Goal: Task Accomplishment & Management: Use online tool/utility

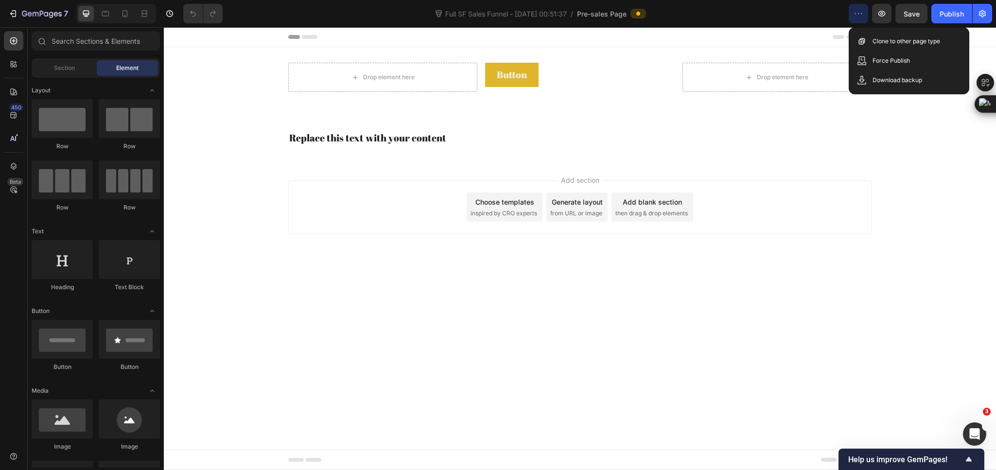
click at [435, 253] on div "Add section Choose templates inspired by CRO experts Generate layout from URL o…" at bounding box center [580, 221] width 832 height 120
click at [852, 15] on button "button" at bounding box center [858, 13] width 19 height 19
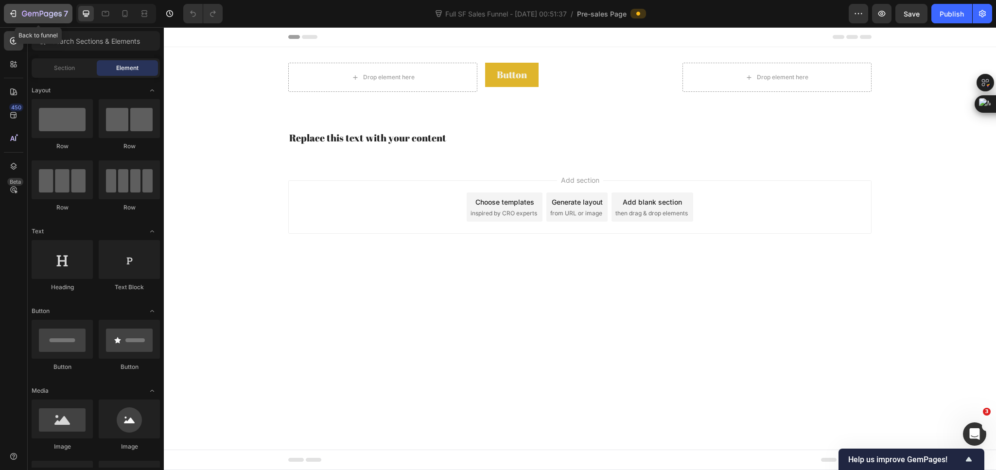
click at [11, 12] on icon "button" at bounding box center [13, 14] width 10 height 10
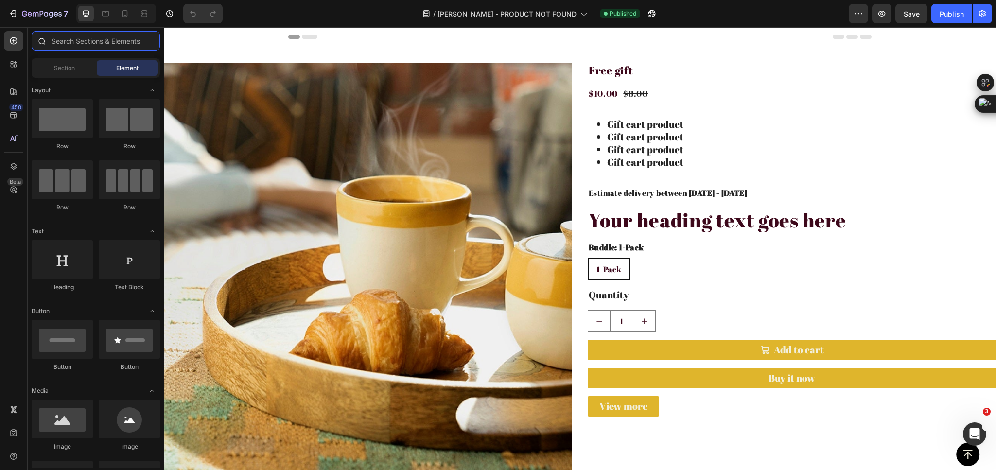
click at [69, 43] on input "text" at bounding box center [96, 40] width 128 height 19
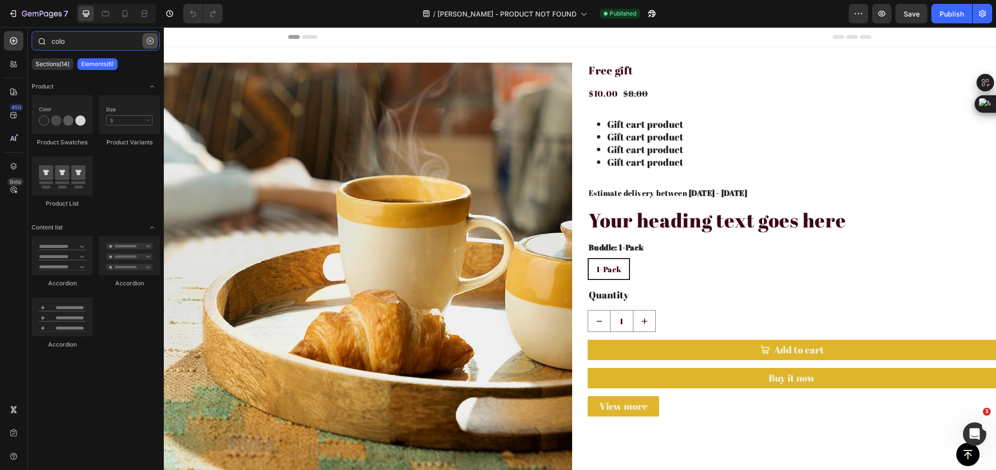
type input "colo"
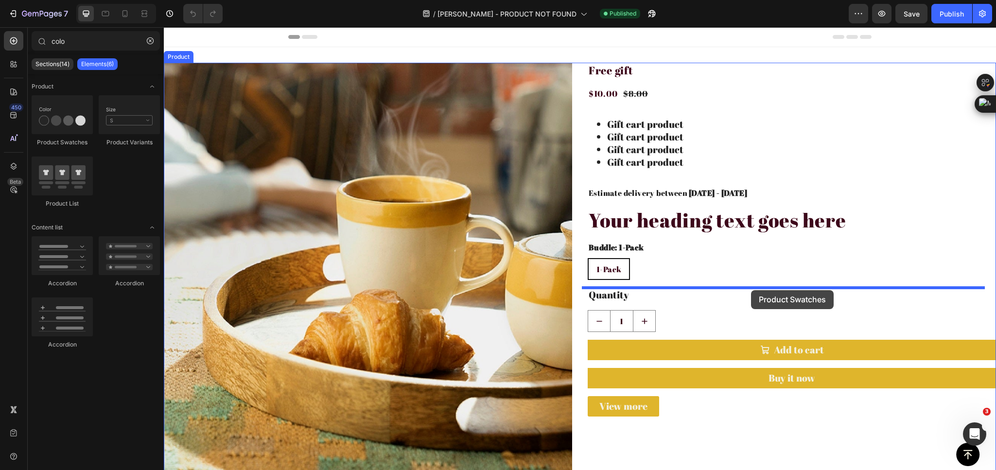
drag, startPoint x: 227, startPoint y: 150, endPoint x: 750, endPoint y: 290, distance: 541.6
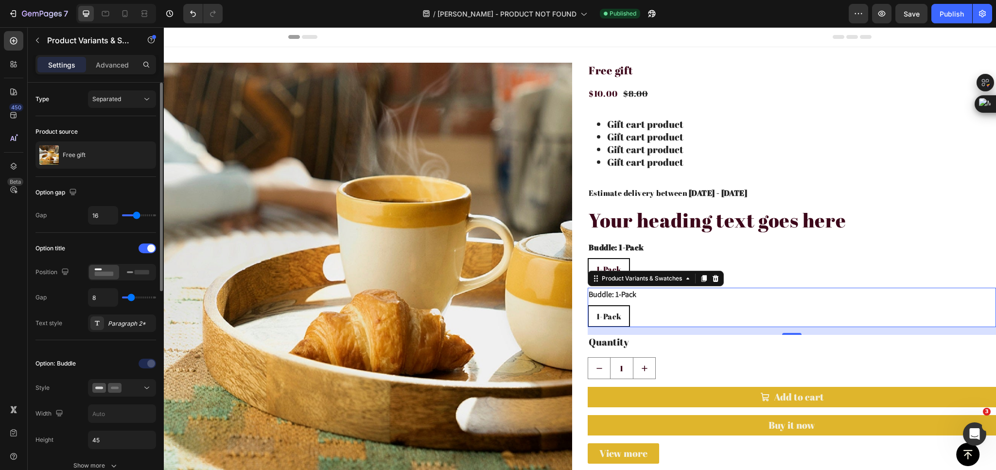
scroll to position [73, 0]
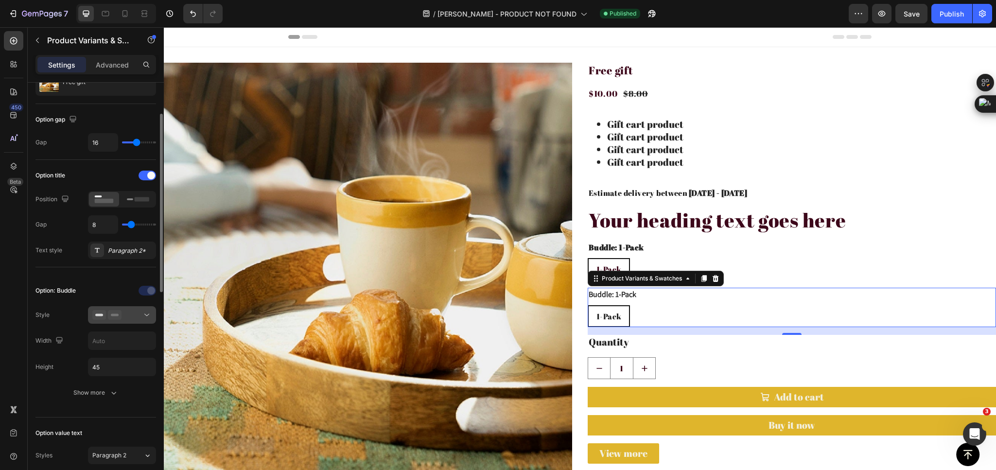
click at [119, 320] on icon at bounding box center [115, 315] width 14 height 10
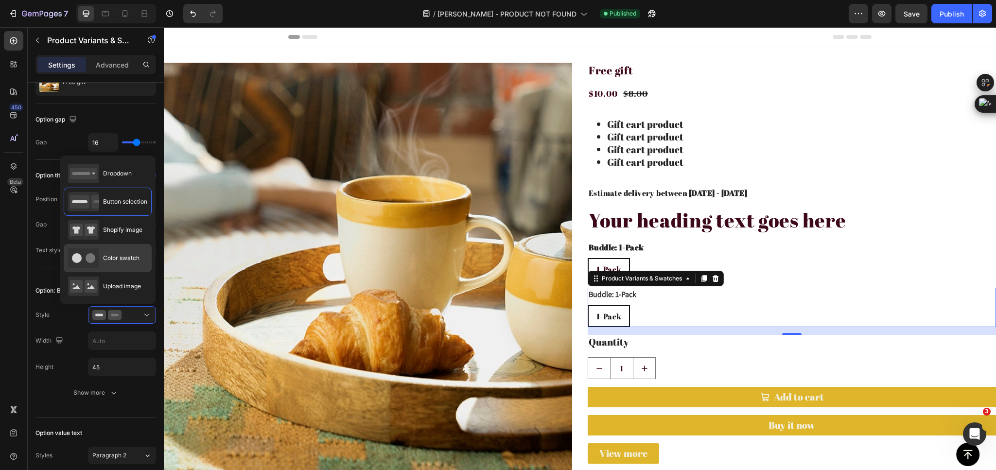
click at [124, 262] on span "Color swatch" at bounding box center [121, 258] width 36 height 9
type input "45"
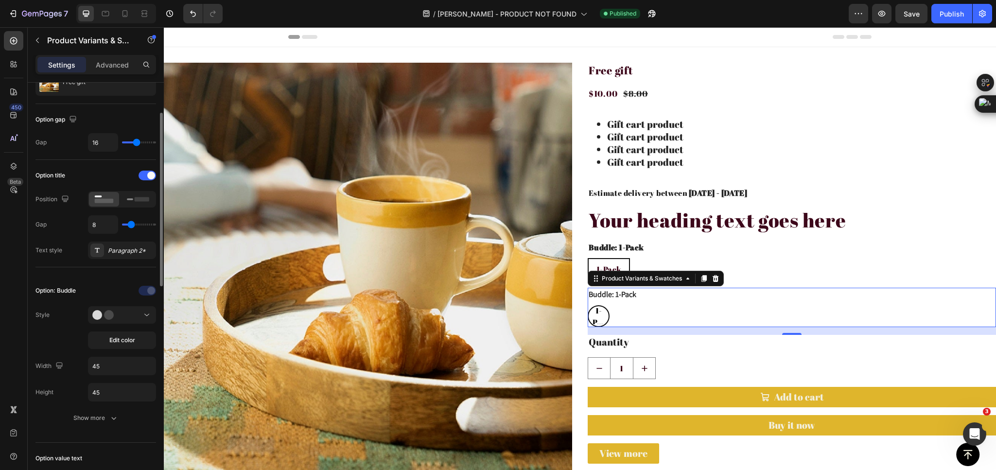
scroll to position [0, 0]
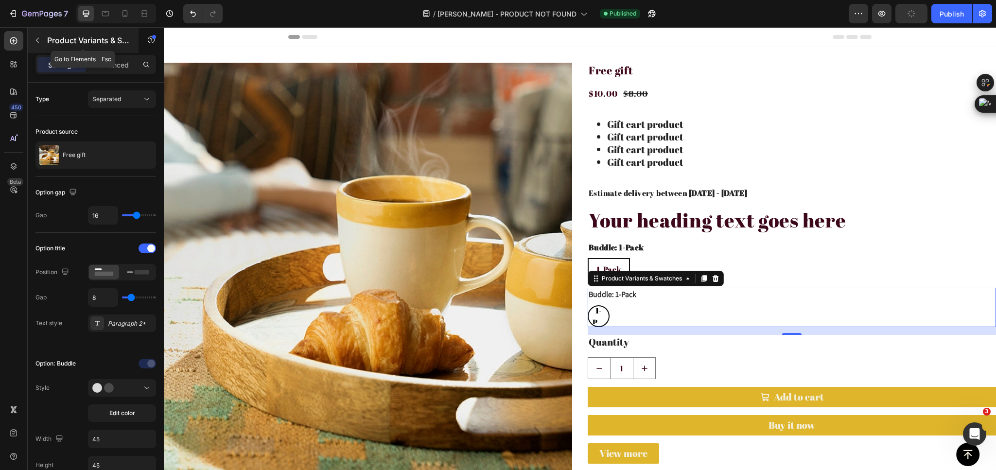
click at [41, 41] on icon "button" at bounding box center [38, 40] width 8 height 8
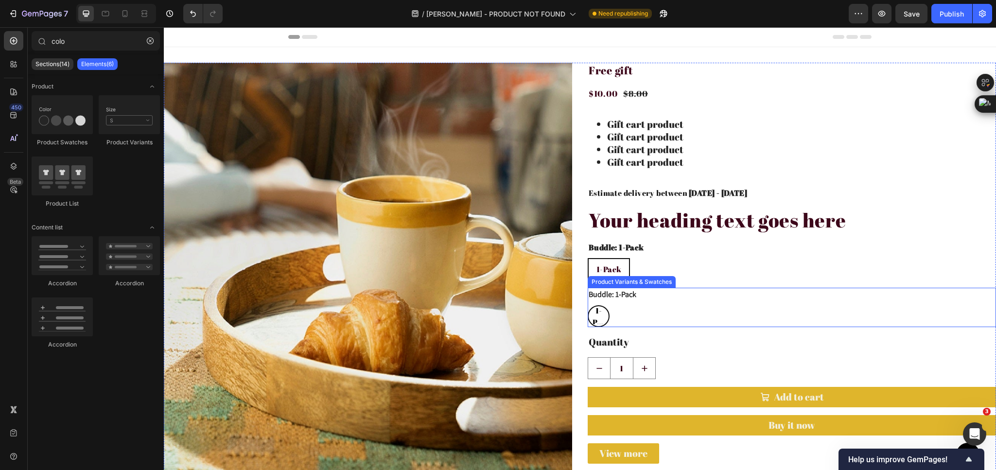
click at [606, 315] on div "1-Pack 1-Pack 1-Pack" at bounding box center [792, 316] width 408 height 22
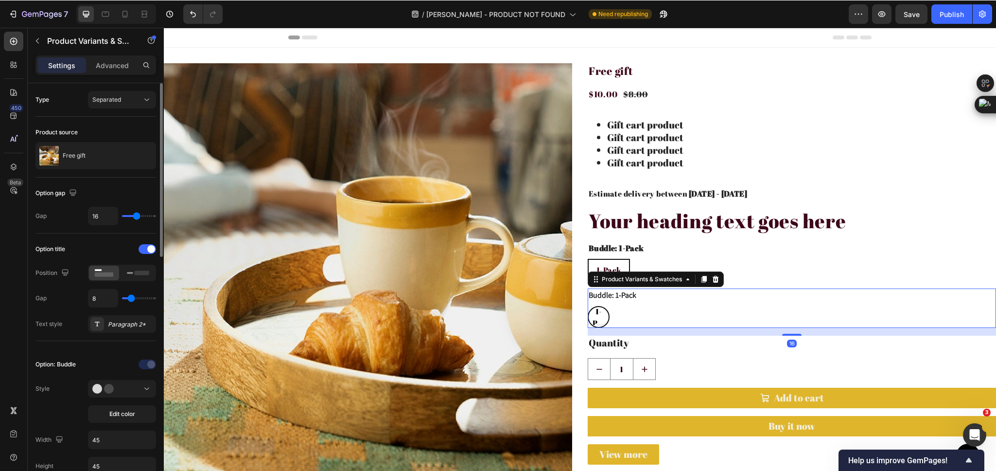
scroll to position [73, 0]
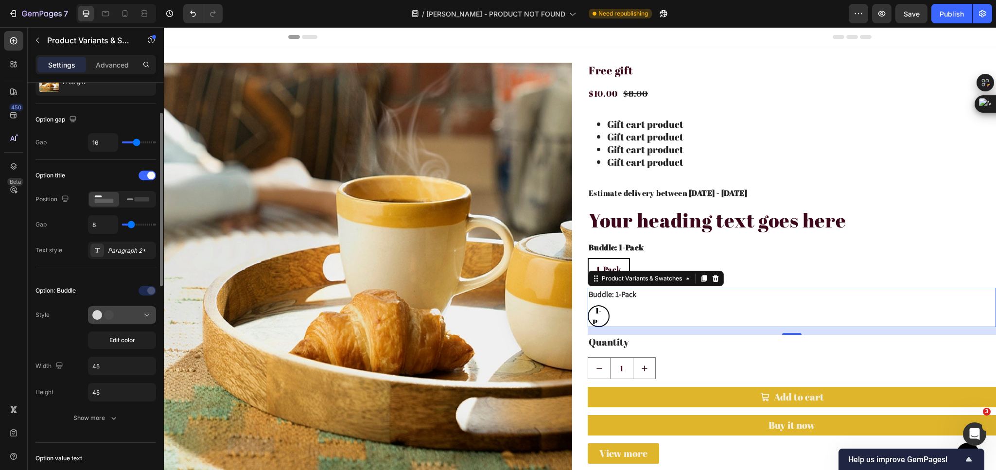
click at [127, 318] on div at bounding box center [121, 315] width 59 height 10
click at [712, 281] on icon at bounding box center [716, 279] width 8 height 8
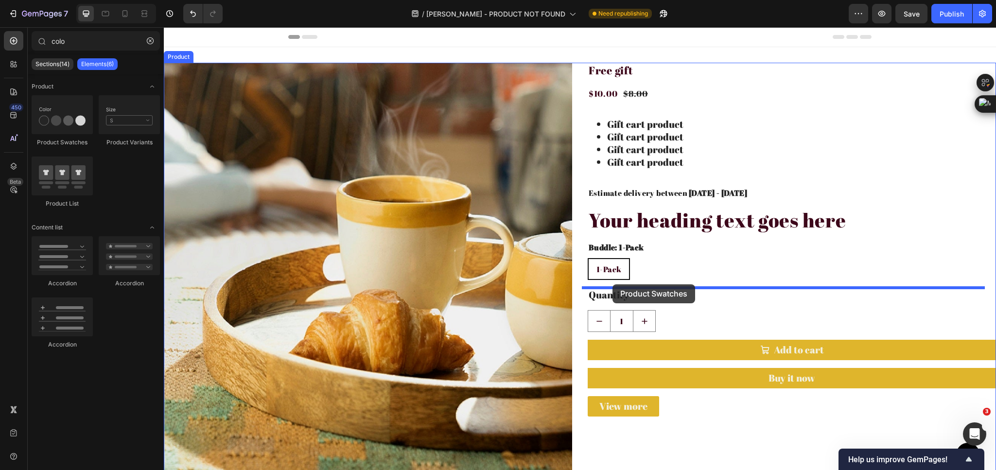
drag, startPoint x: 227, startPoint y: 145, endPoint x: 614, endPoint y: 284, distance: 411.6
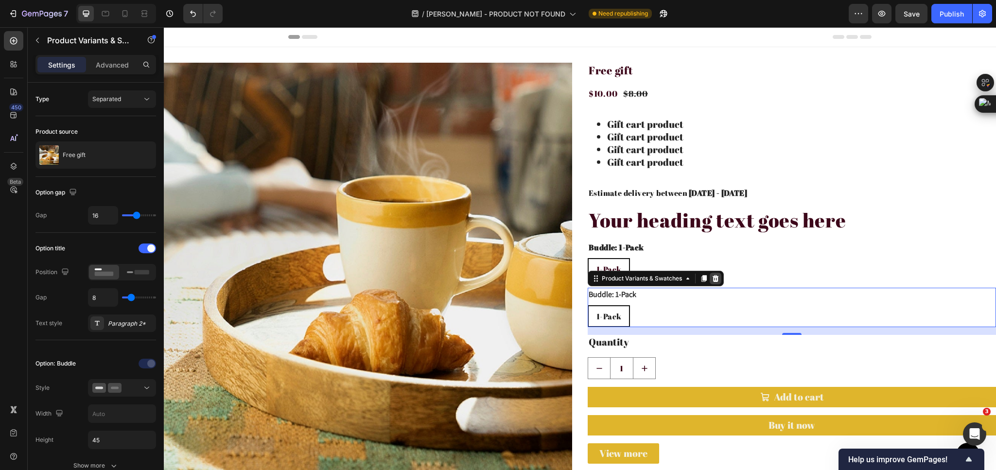
click at [713, 281] on icon at bounding box center [716, 278] width 6 height 7
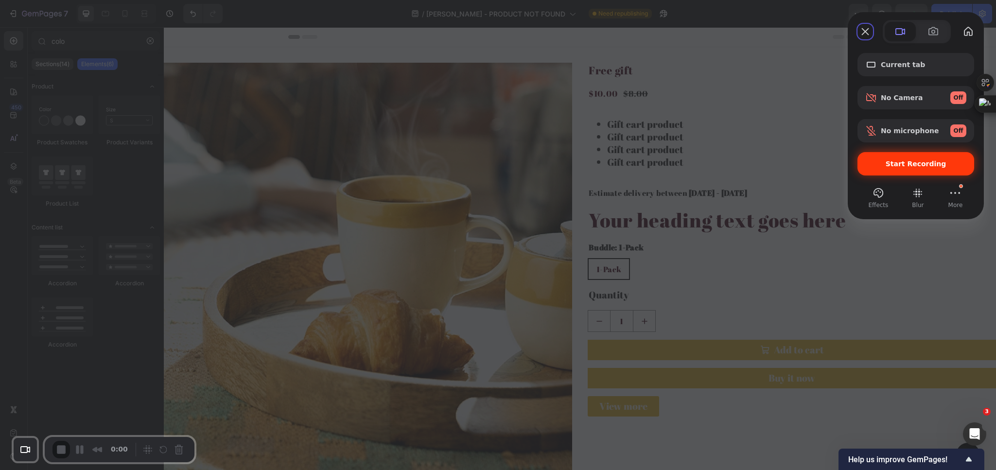
click at [919, 167] on span "Start Recording" at bounding box center [916, 164] width 61 height 8
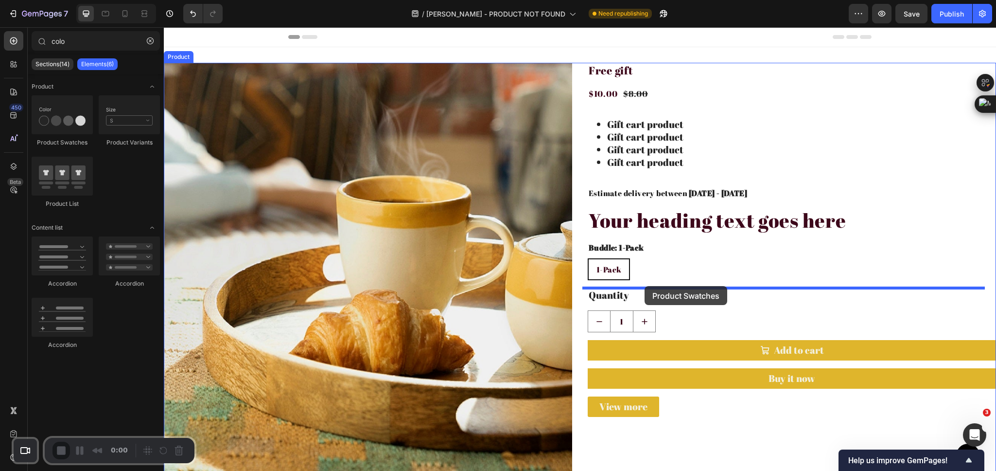
drag, startPoint x: 238, startPoint y: 153, endPoint x: 645, endPoint y: 286, distance: 427.6
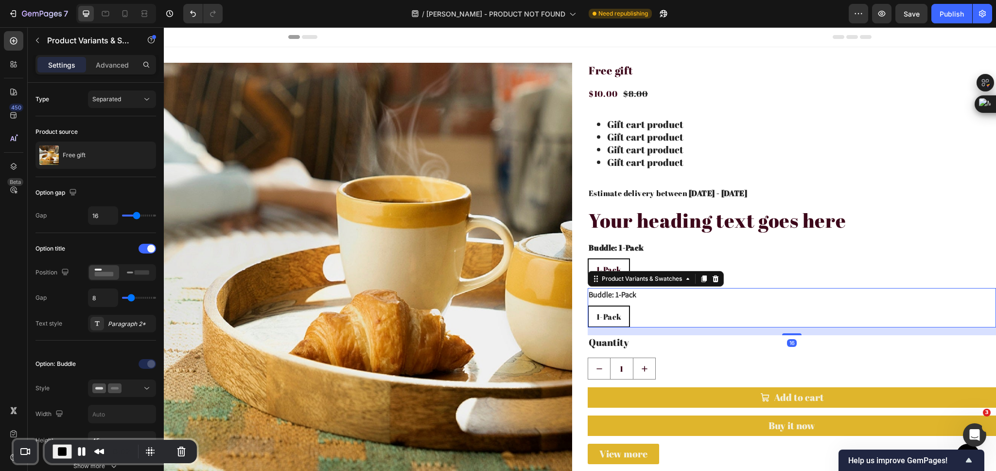
click at [716, 308] on div "1-Pack 1-Pack 1-Pack" at bounding box center [792, 316] width 408 height 22
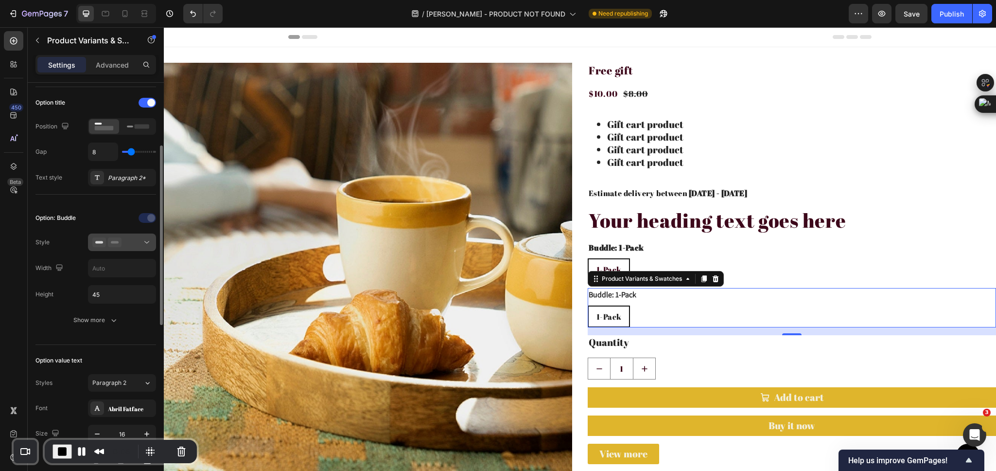
click at [124, 238] on div at bounding box center [121, 242] width 59 height 10
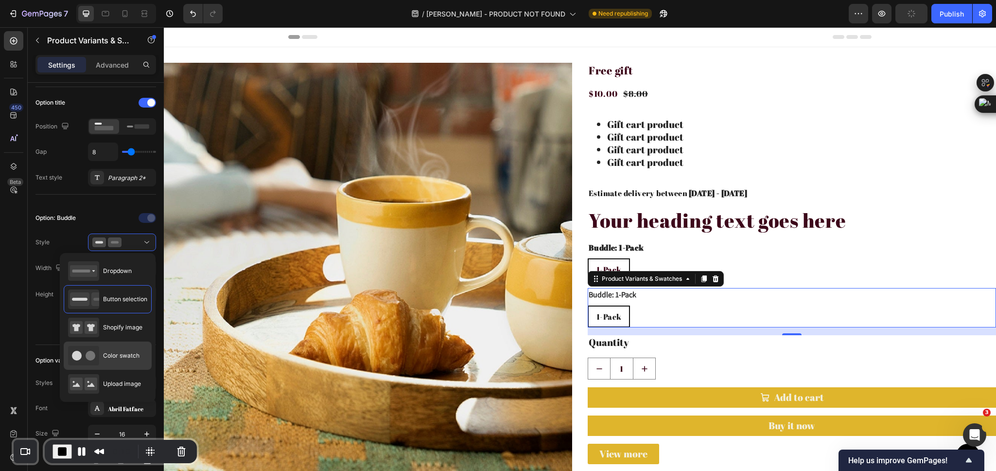
click at [112, 356] on span "Color swatch" at bounding box center [121, 355] width 36 height 9
type input "45"
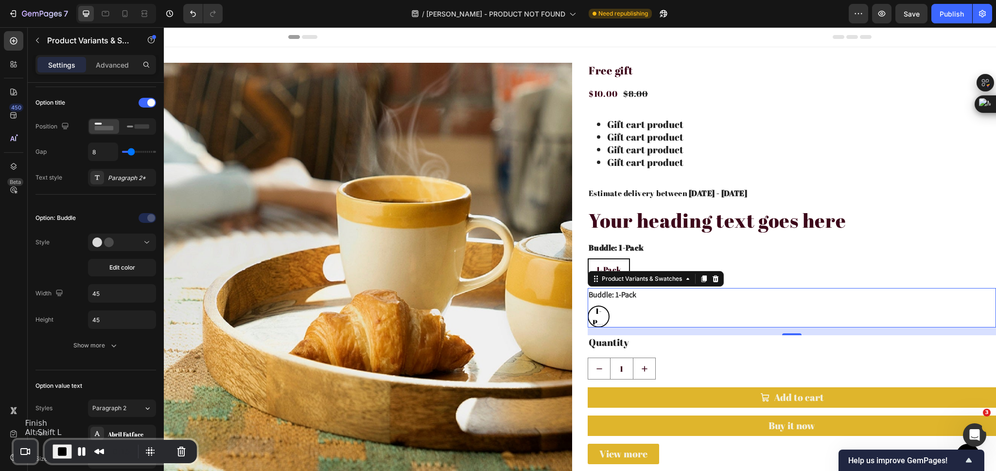
click at [63, 453] on span "End Recording" at bounding box center [62, 451] width 12 height 12
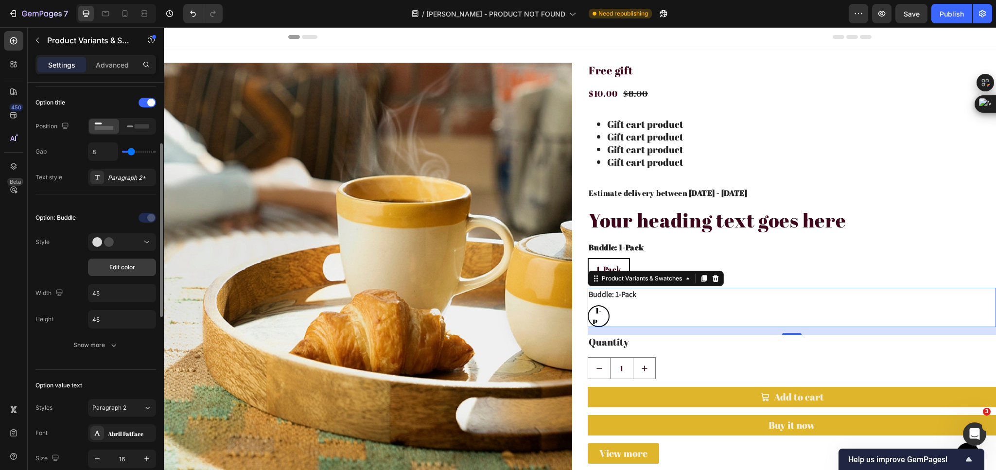
click at [131, 261] on button "Edit color" at bounding box center [122, 267] width 68 height 17
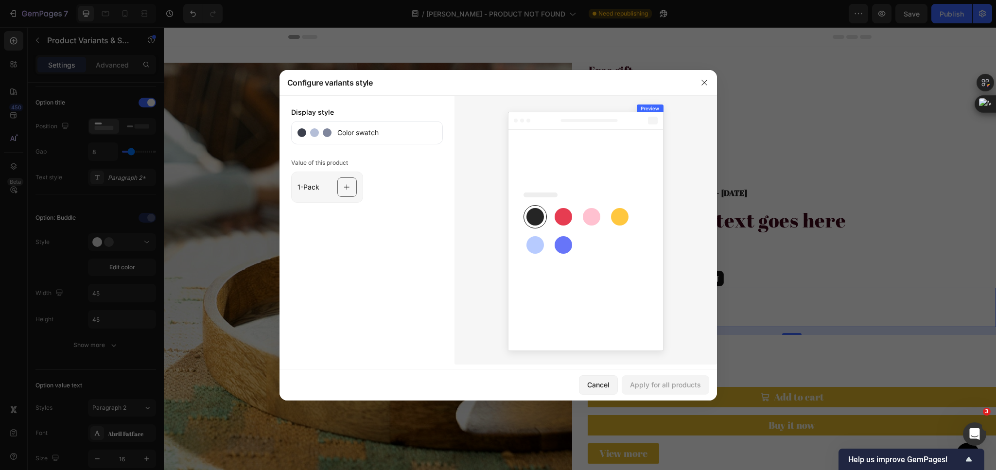
click at [339, 188] on div at bounding box center [346, 186] width 19 height 19
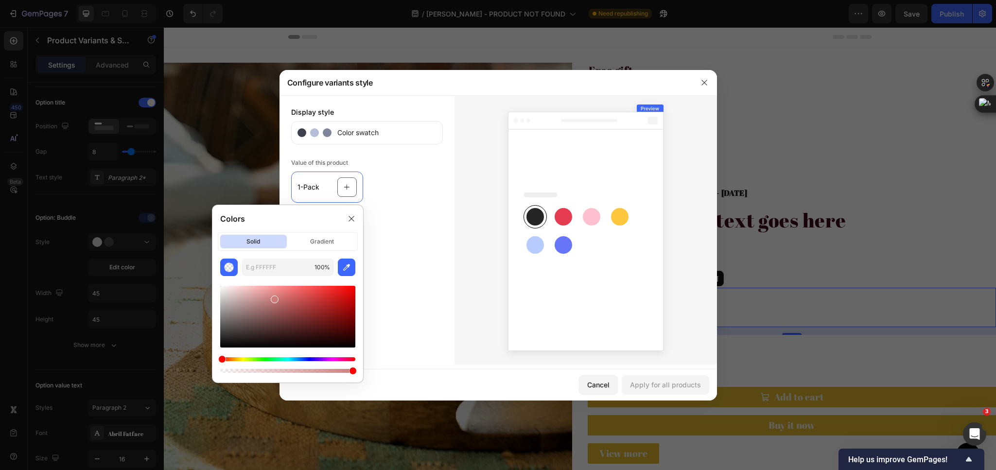
click at [273, 298] on div at bounding box center [287, 317] width 135 height 62
click at [249, 293] on div at bounding box center [287, 317] width 135 height 62
type input "E2B3B3"
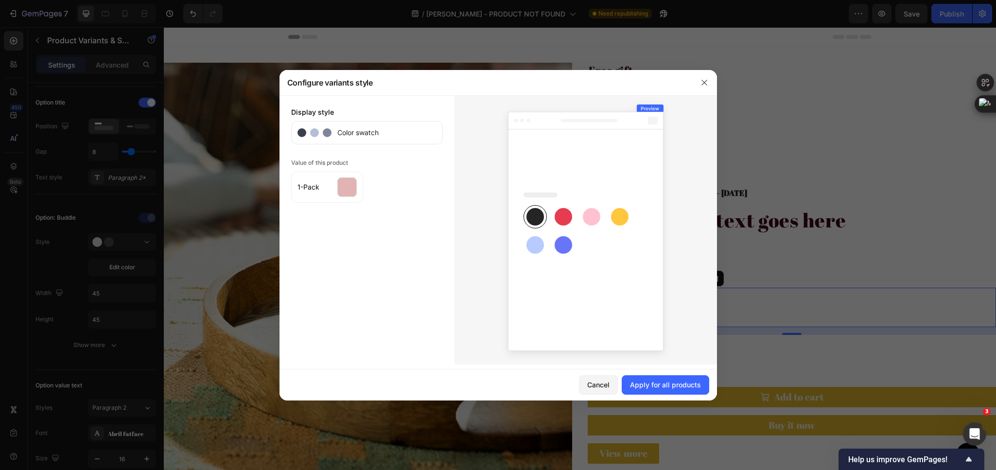
click at [467, 190] on div at bounding box center [586, 229] width 262 height 269
drag, startPoint x: 674, startPoint y: 385, endPoint x: 510, endPoint y: 358, distance: 166.5
click at [674, 385] on div "Apply for all products" at bounding box center [665, 385] width 71 height 10
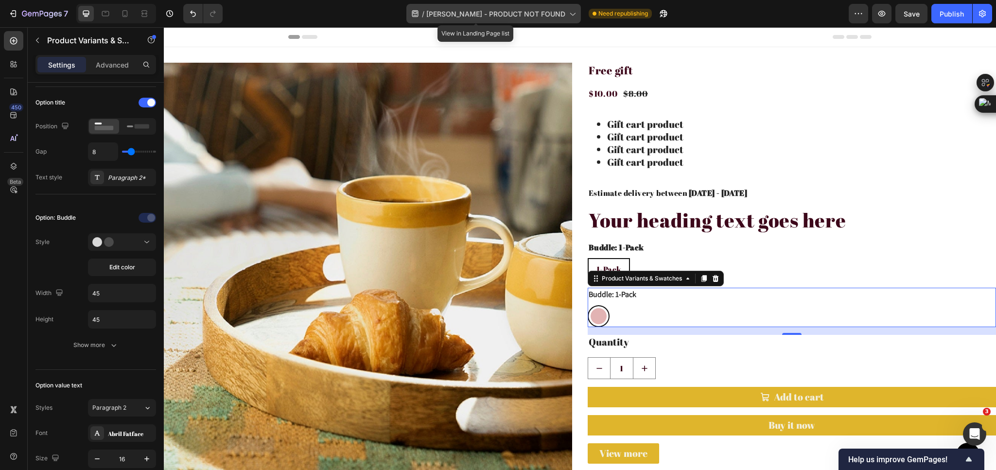
click at [518, 17] on span "[PERSON_NAME] - PRODUCT NOT FOUND" at bounding box center [495, 14] width 139 height 10
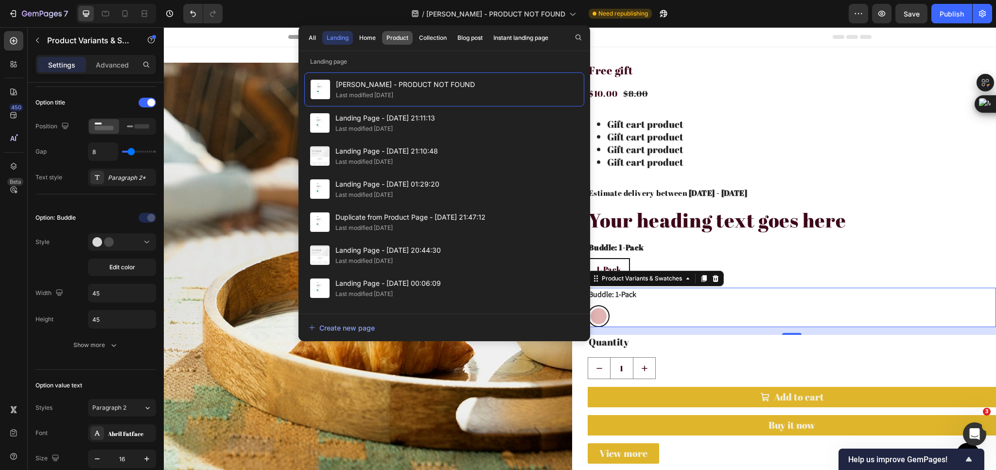
click at [400, 38] on div "Product" at bounding box center [397, 38] width 22 height 9
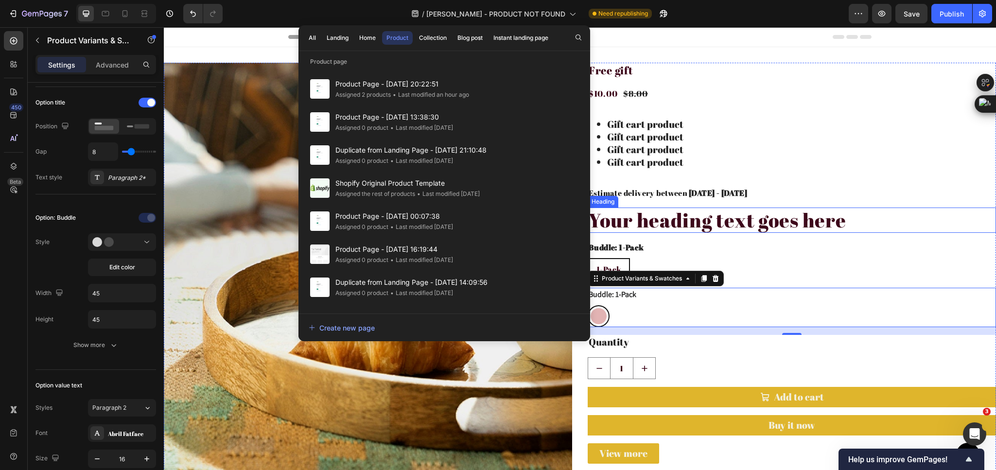
click at [716, 171] on div "Gift cart product Gift cart product Gift cart product Gift cart product" at bounding box center [792, 143] width 408 height 70
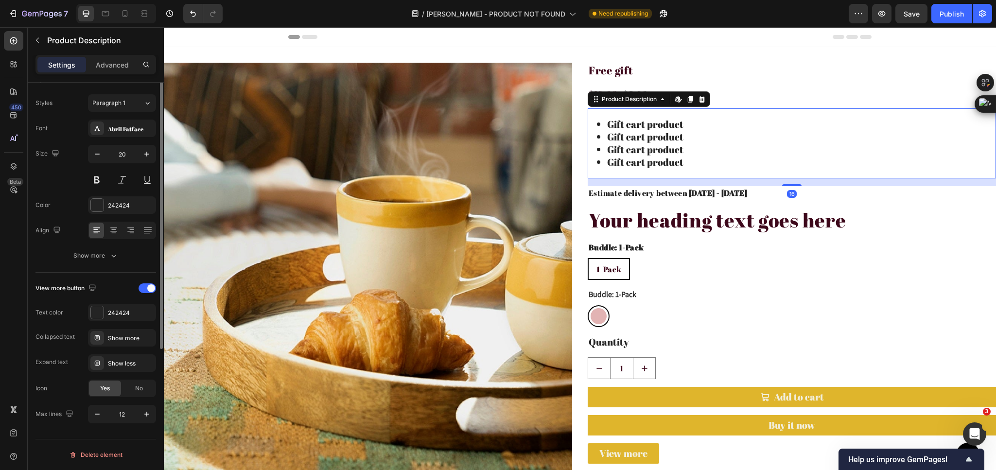
scroll to position [0, 0]
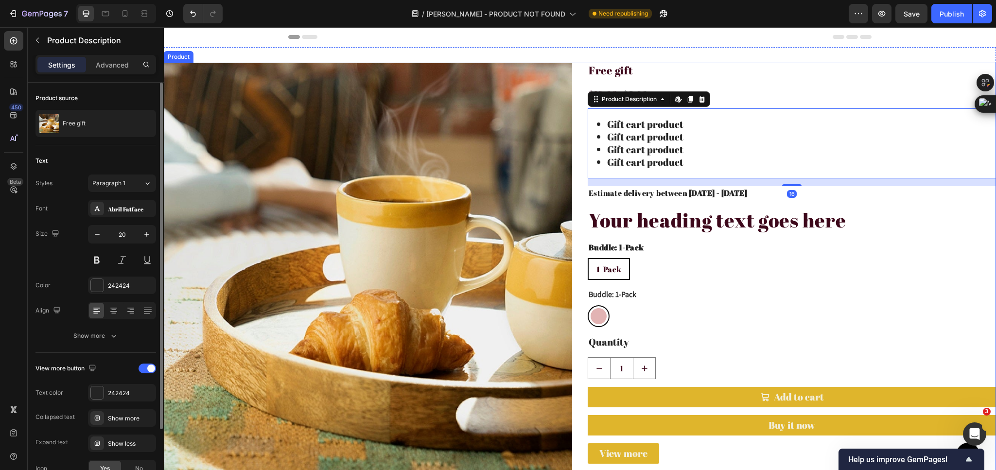
click at [578, 152] on div "Product Images Free gift Product Title $10.00 Product Price Product Price $8.00…" at bounding box center [580, 271] width 832 height 416
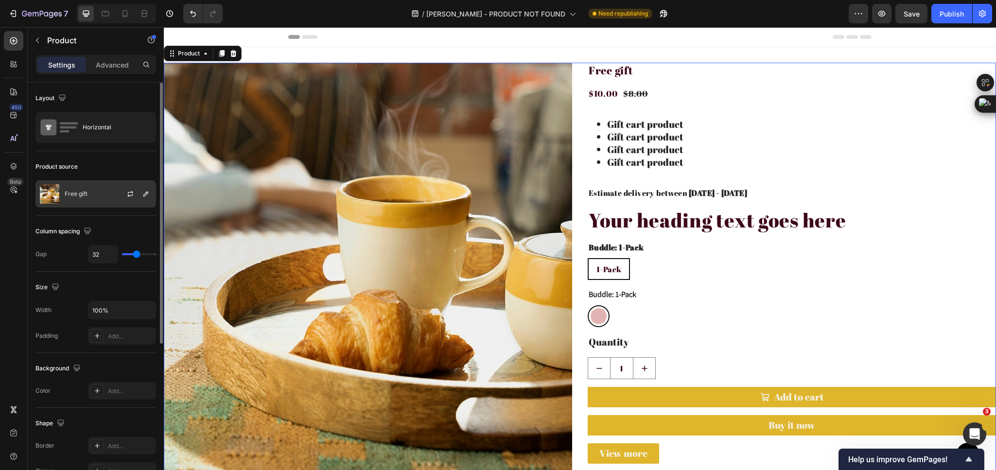
click at [103, 197] on div "Free gift" at bounding box center [95, 193] width 121 height 27
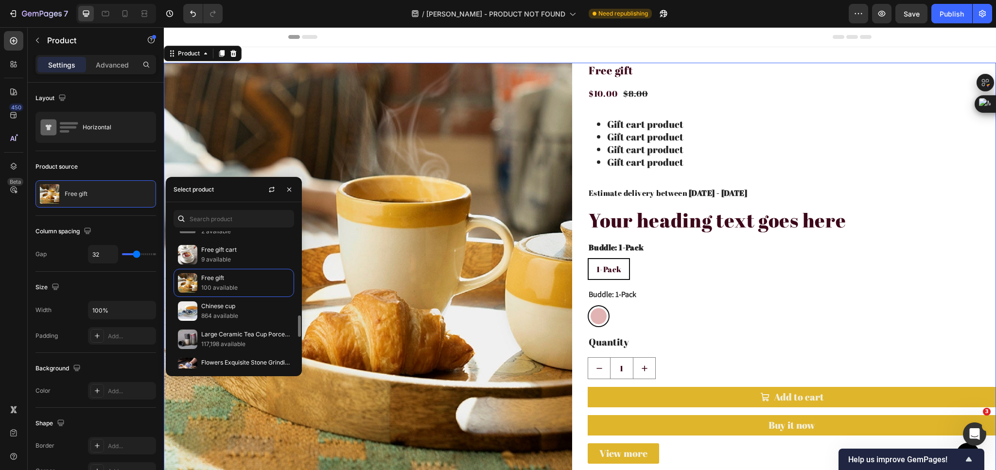
scroll to position [599, 0]
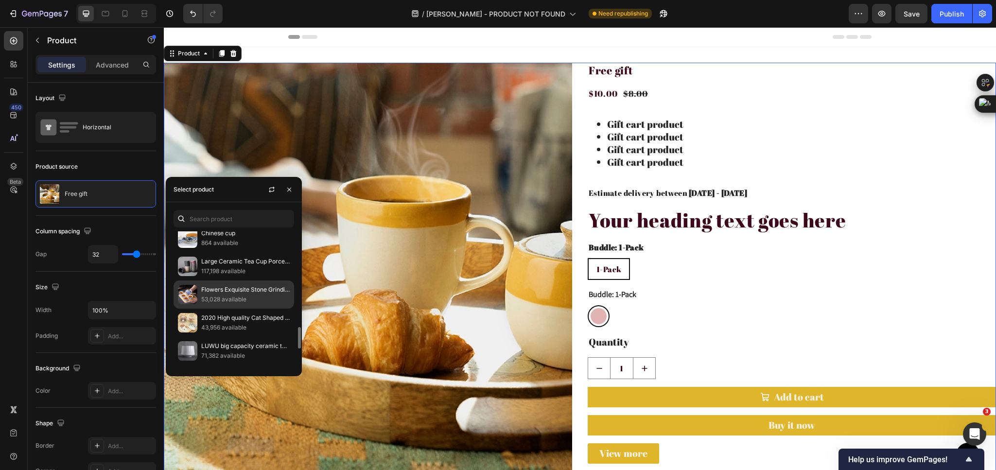
click at [229, 295] on p "Flowers Exquisite Stone Grinding Shape Tea Set Handmade Tea Pot Cup Set Chinese…" at bounding box center [245, 290] width 88 height 10
radio input "false"
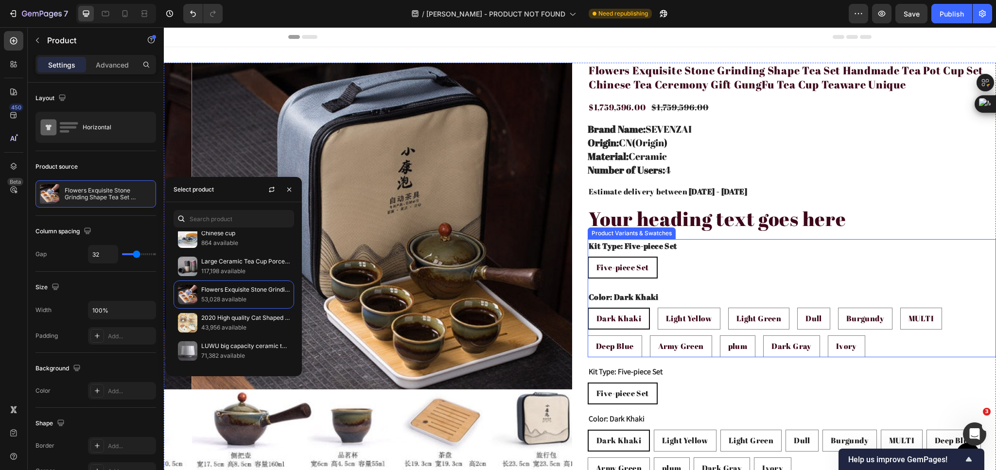
click at [887, 341] on div "Dark Khaki Dark Khaki Dark Khaki Light Yellow Light Yellow Light Yellow Light G…" at bounding box center [792, 333] width 408 height 50
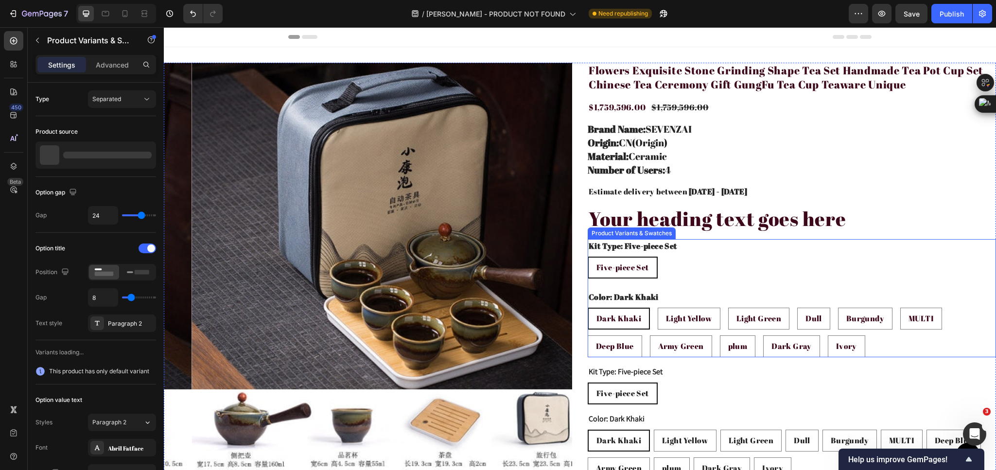
radio input "false"
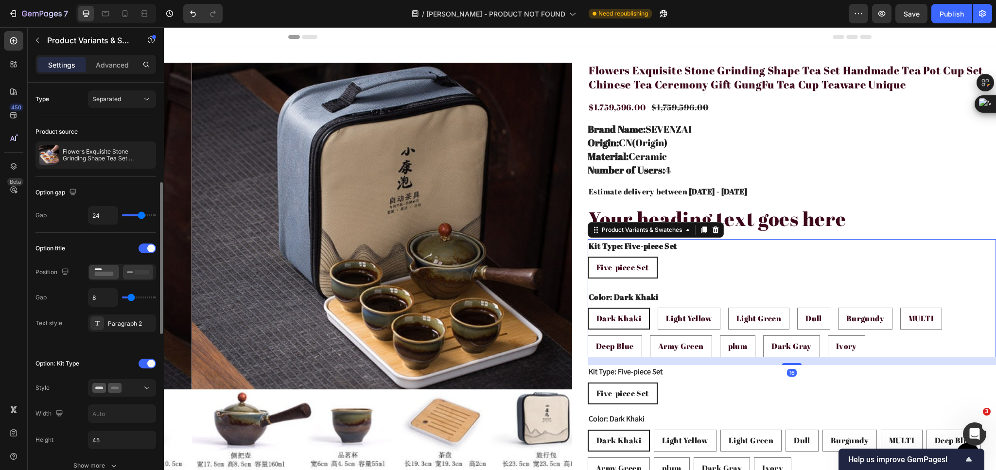
scroll to position [73, 0]
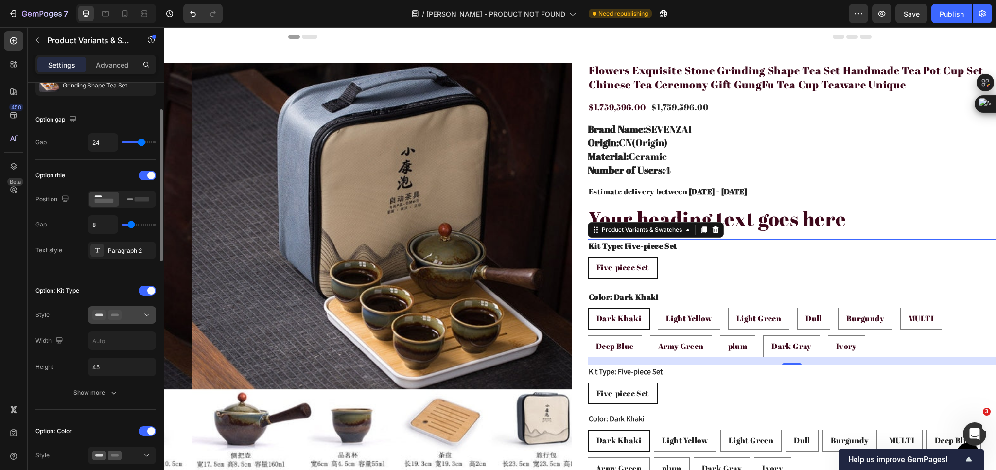
click at [130, 320] on div at bounding box center [121, 315] width 59 height 10
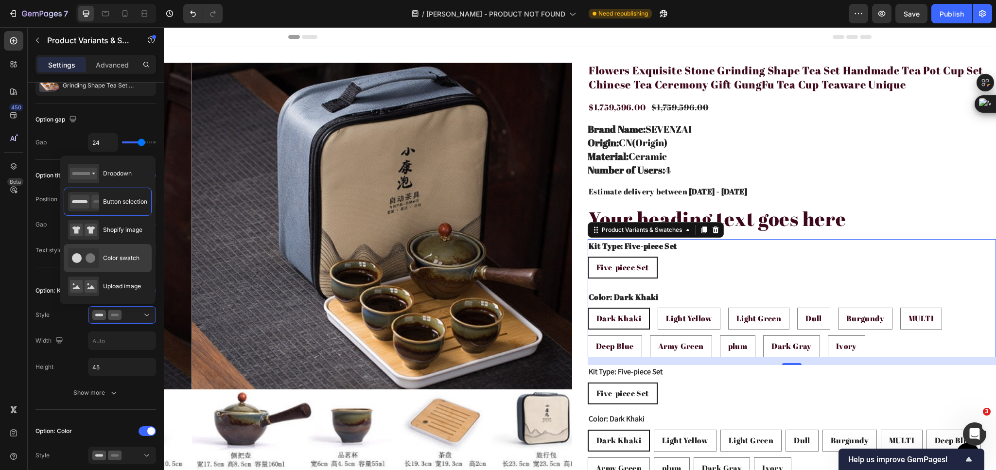
click at [122, 252] on div "Color swatch" at bounding box center [103, 257] width 71 height 19
type input "45"
radio input "true"
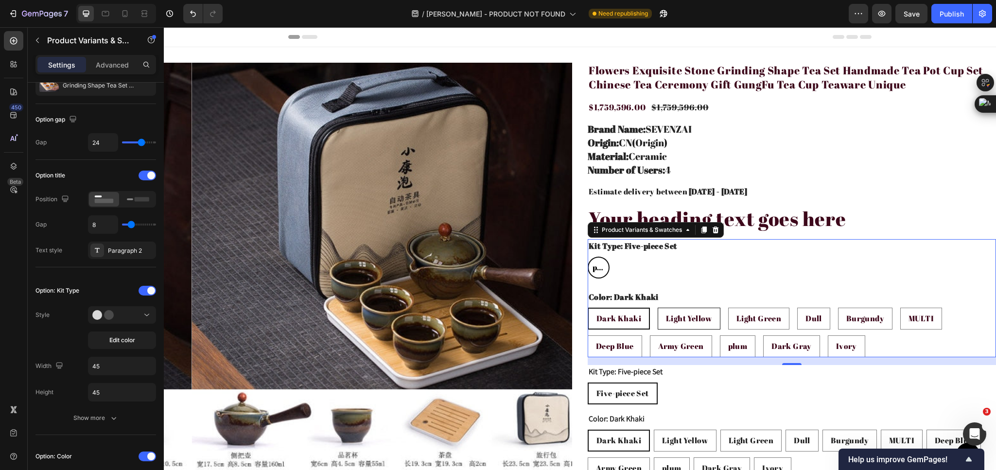
click at [666, 319] on span "Light Yellow" at bounding box center [689, 318] width 46 height 11
click at [658, 308] on input "Light Yellow Light Yellow Light Yellow" at bounding box center [657, 307] width 0 height 0
radio input "false"
radio input "true"
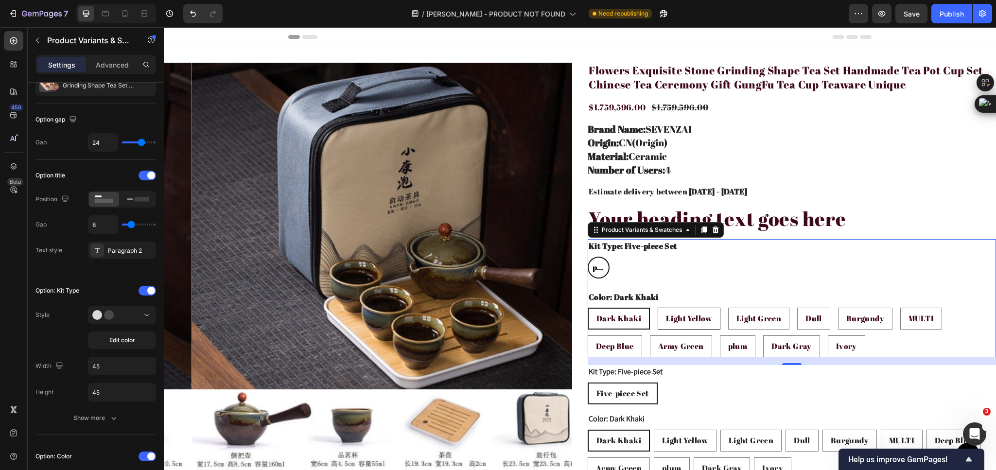
radio input "true"
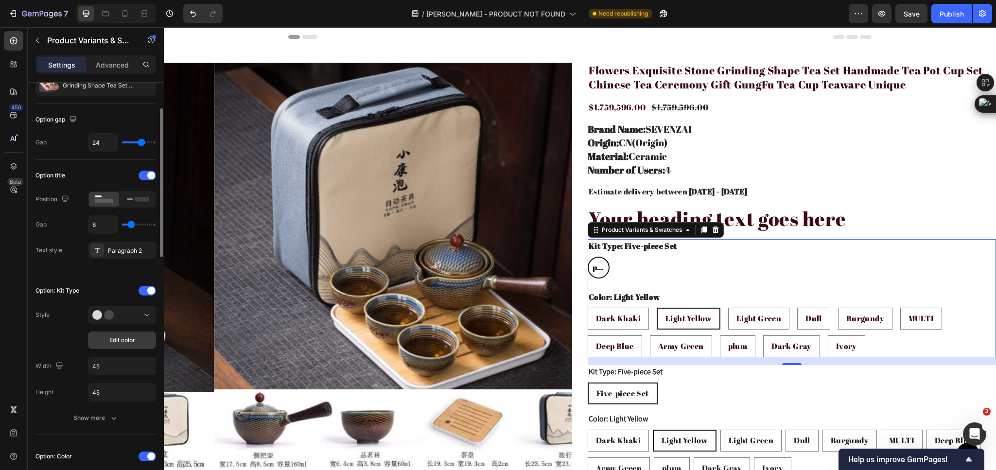
click at [123, 343] on span "Edit color" at bounding box center [122, 340] width 26 height 9
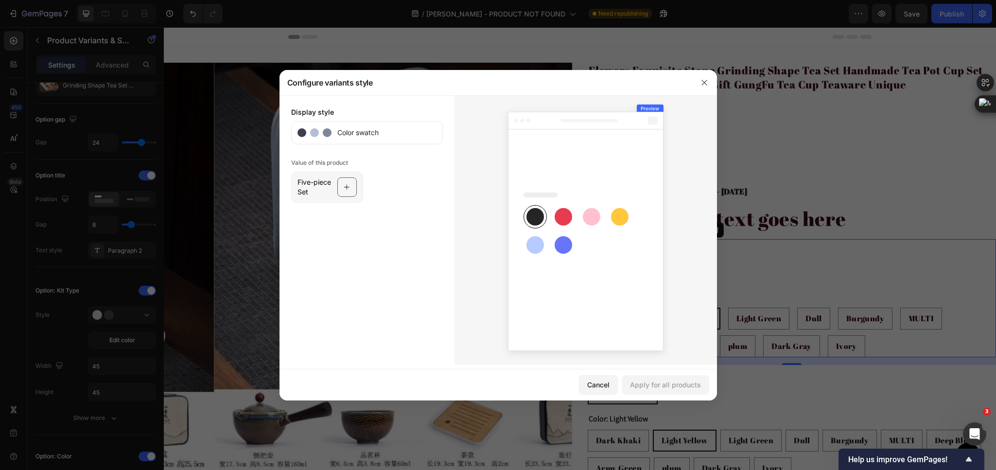
click at [339, 190] on div at bounding box center [346, 186] width 19 height 19
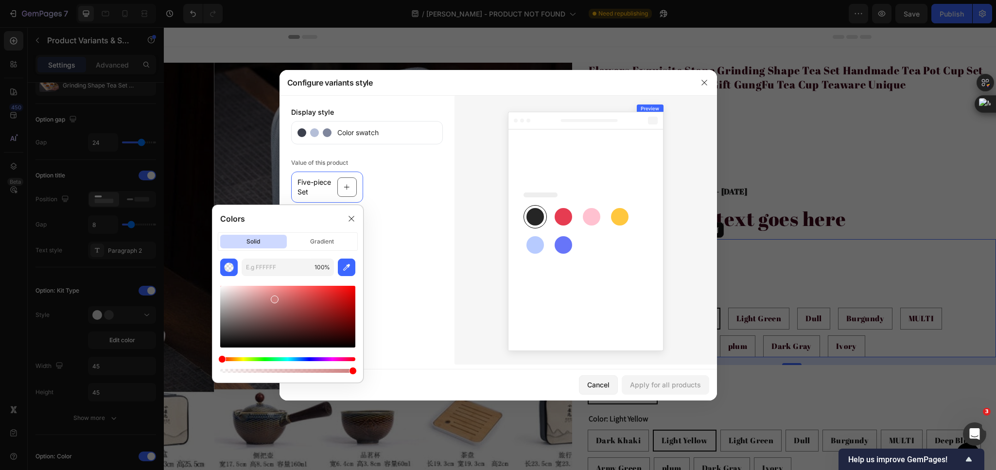
click at [318, 285] on div at bounding box center [287, 329] width 135 height 91
click at [330, 296] on div at bounding box center [287, 317] width 135 height 62
type input "D62828"
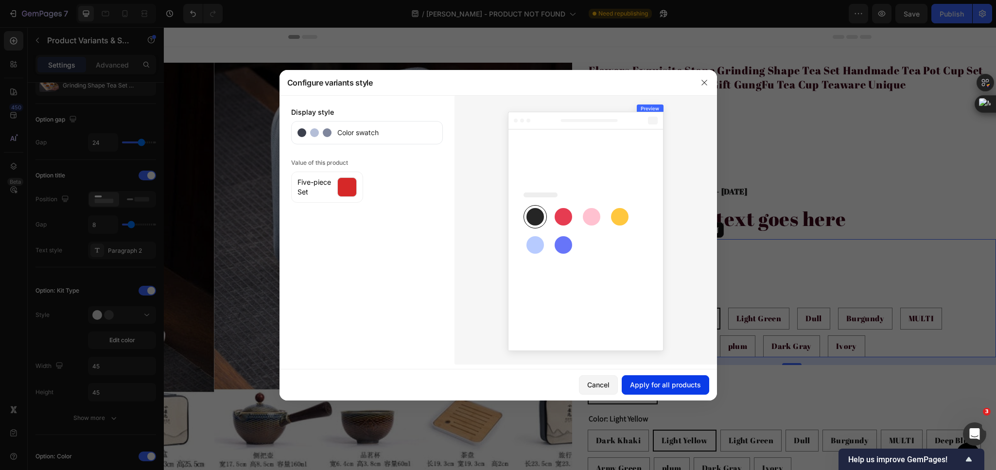
drag, startPoint x: 647, startPoint y: 381, endPoint x: 481, endPoint y: 350, distance: 168.0
click at [647, 381] on div "Apply for all products" at bounding box center [665, 385] width 71 height 10
radio input "false"
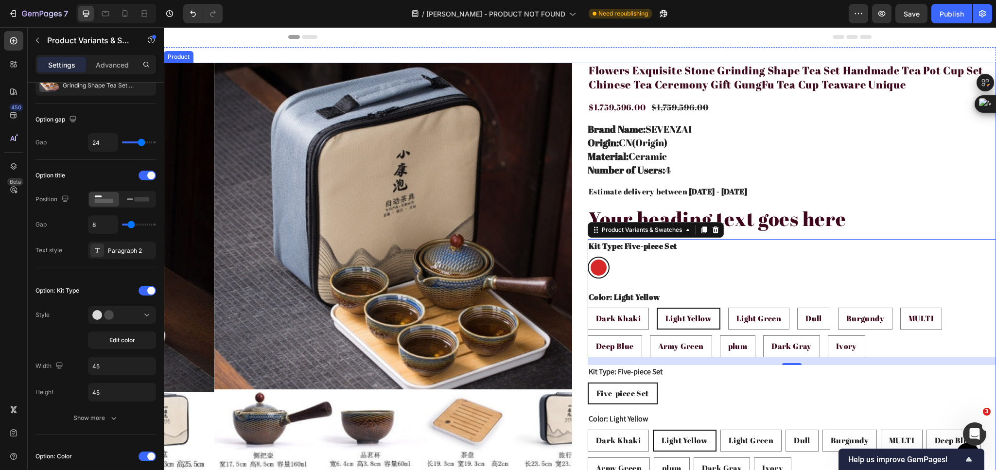
click at [573, 124] on div "Product Images Flowers Exquisite Stone Grinding Shape Tea Set Handmade Tea Pot …" at bounding box center [580, 339] width 832 height 553
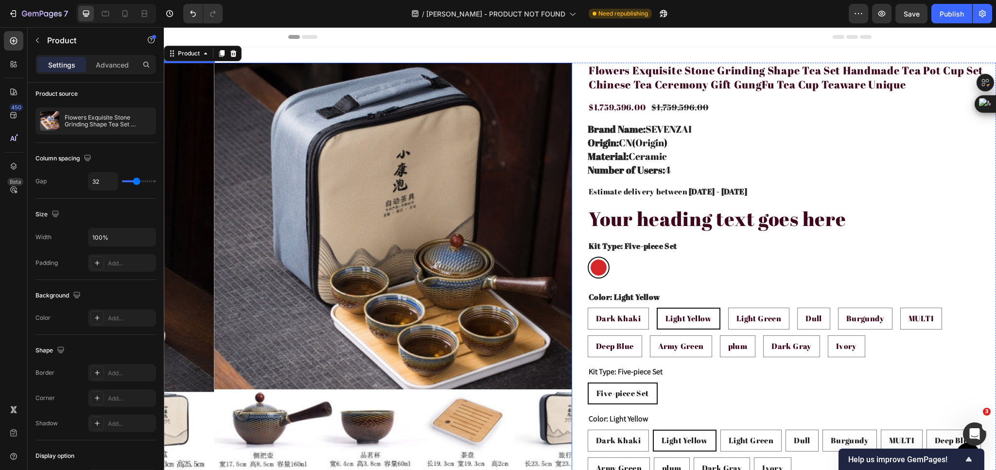
scroll to position [0, 0]
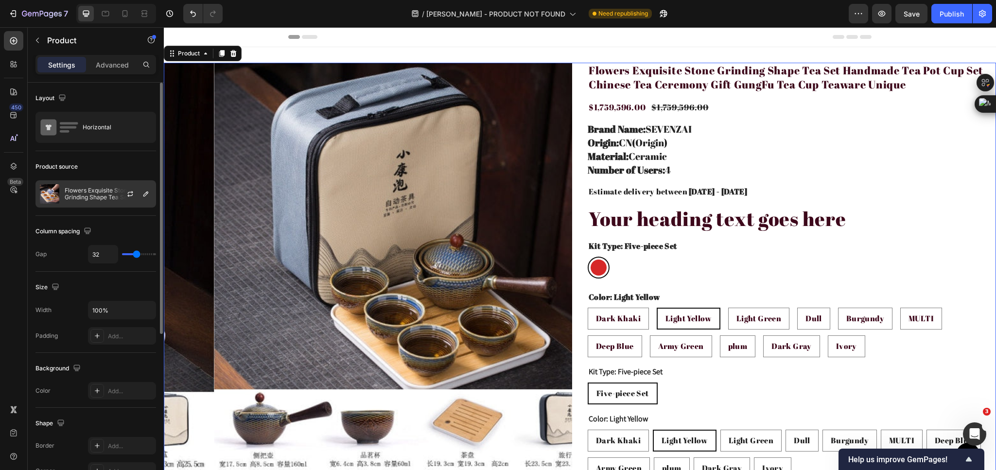
click at [105, 194] on p "Flowers Exquisite Stone Grinding Shape Tea Set Handmade Tea Pot Cup Set Chinese…" at bounding box center [108, 194] width 87 height 14
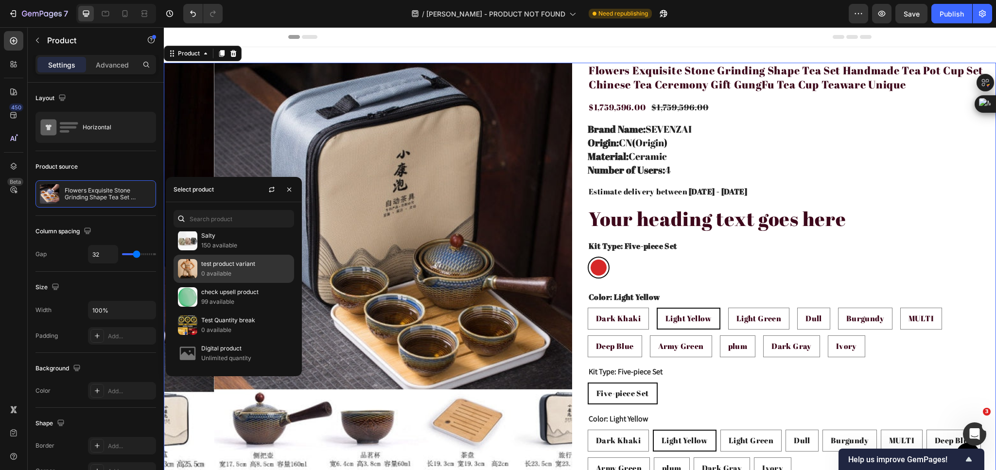
scroll to position [73, 0]
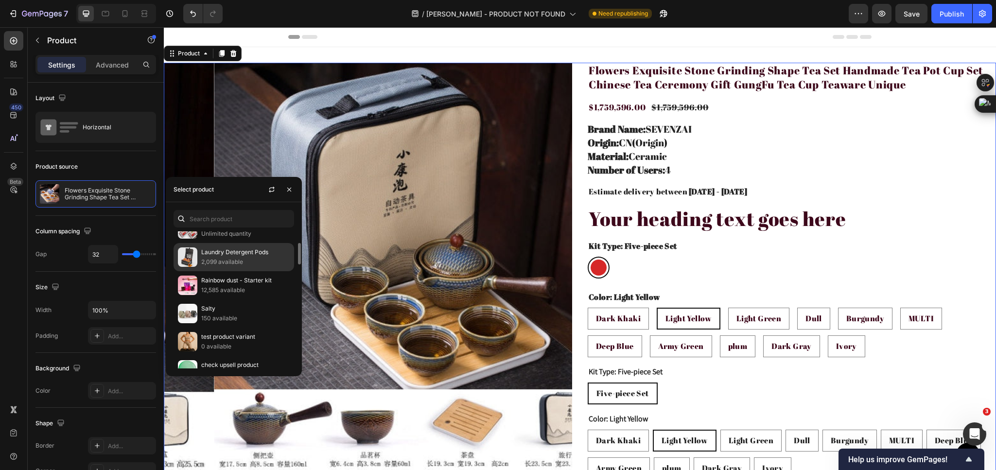
click at [235, 262] on p "2,099 available" at bounding box center [245, 262] width 88 height 10
radio input "false"
radio input "true"
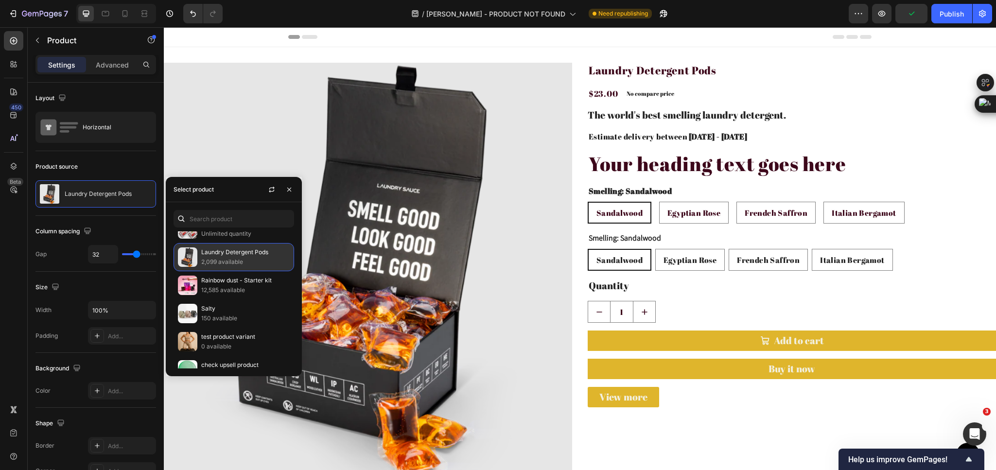
scroll to position [292, 0]
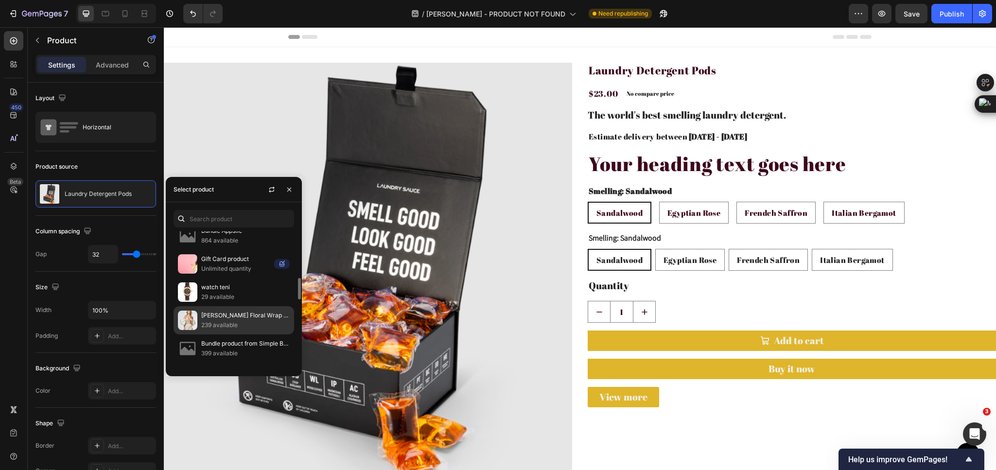
click at [239, 320] on p "[PERSON_NAME] Floral Wrap Dress" at bounding box center [245, 316] width 88 height 10
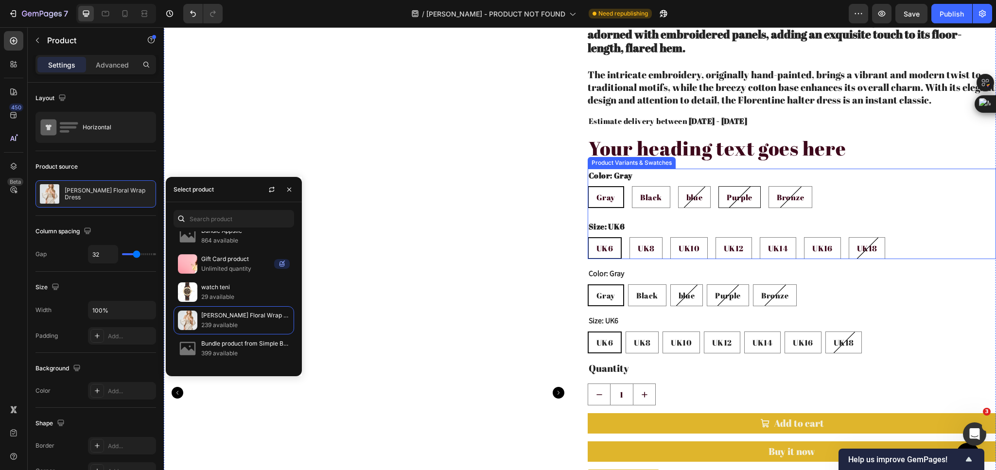
scroll to position [146, 0]
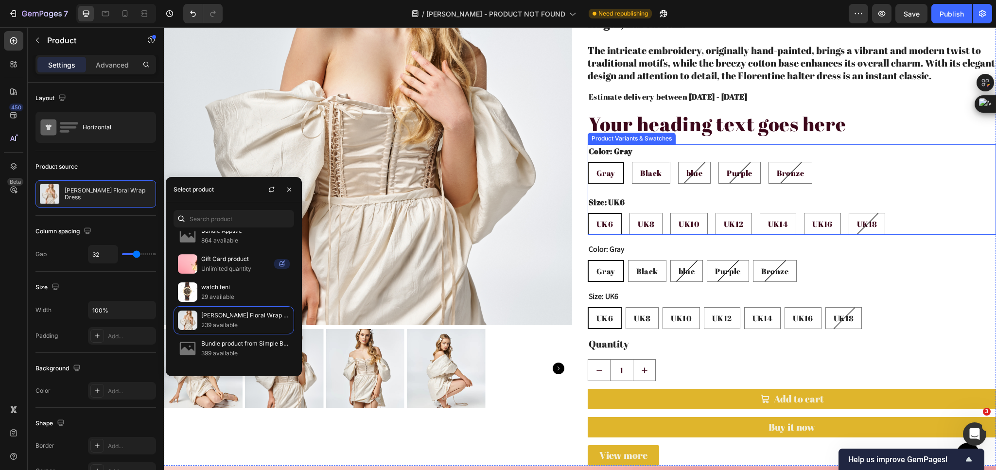
click at [843, 162] on div "Gray [PERSON_NAME] Black Black Black blue blue blue Purple Purple Purple Bronze…" at bounding box center [792, 173] width 408 height 22
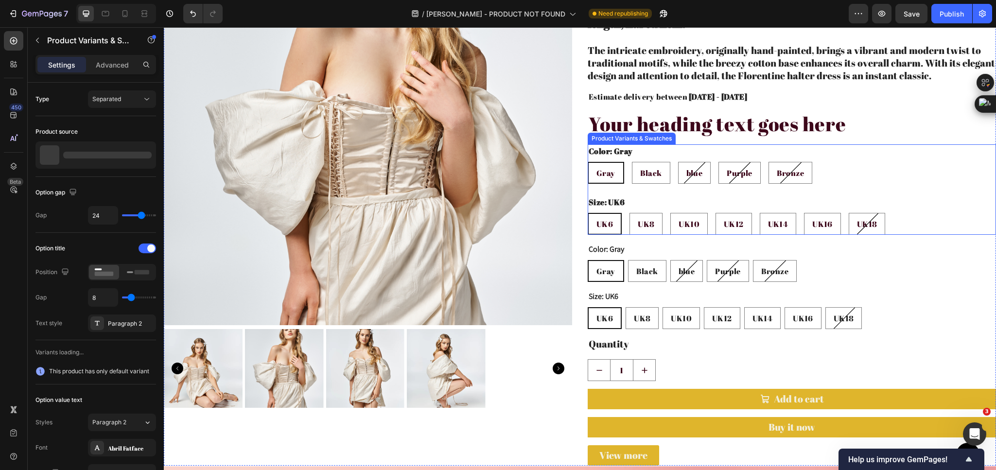
radio input "false"
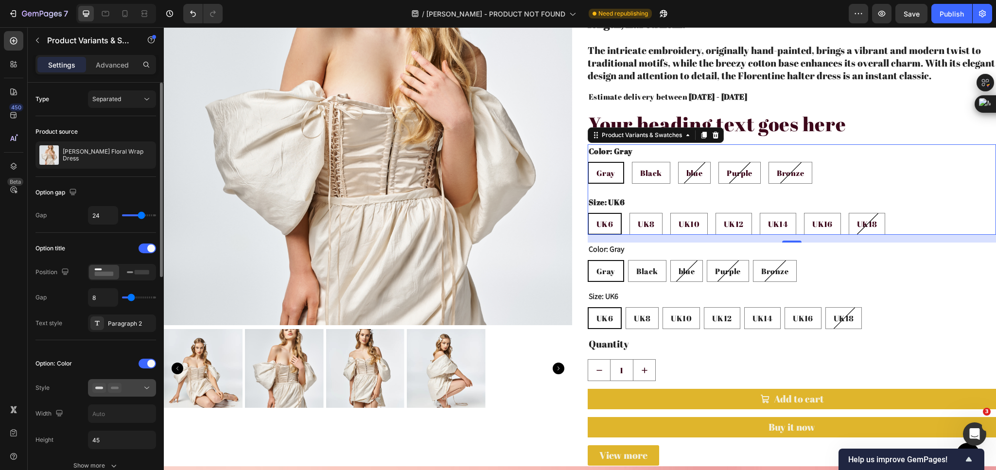
click at [113, 386] on icon at bounding box center [115, 388] width 14 height 10
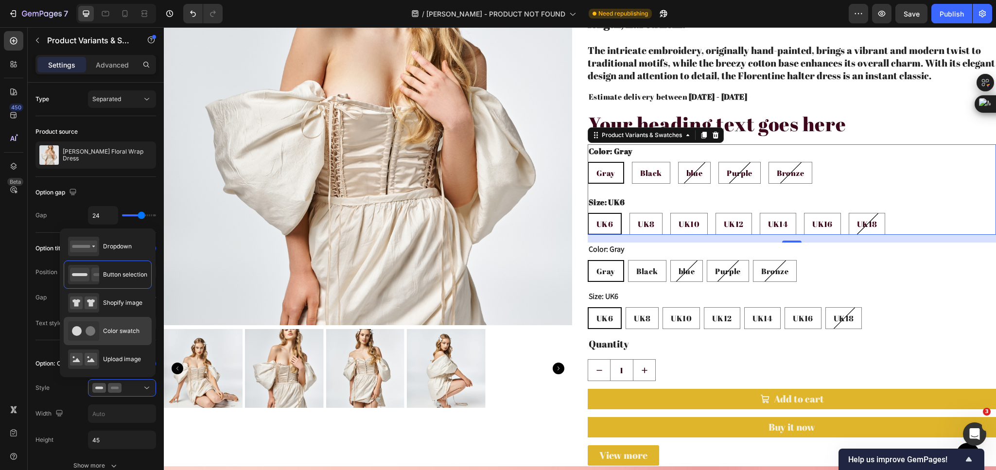
click at [102, 336] on div "Color swatch" at bounding box center [103, 330] width 71 height 19
type input "45"
radio input "true"
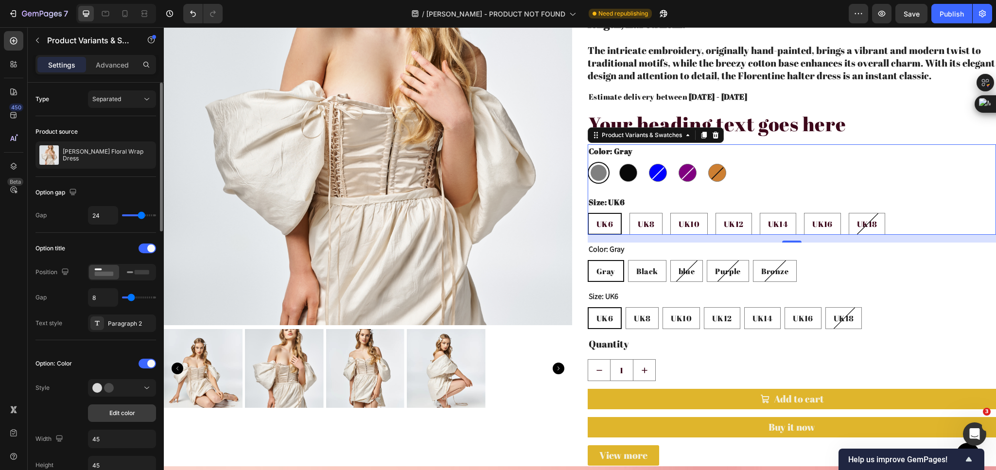
click at [103, 419] on button "Edit color" at bounding box center [122, 412] width 68 height 17
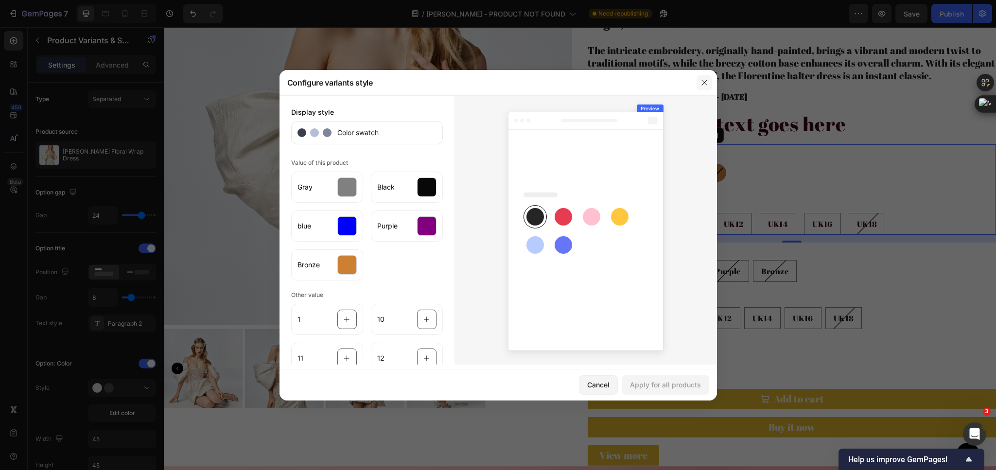
click at [701, 80] on icon "button" at bounding box center [704, 83] width 8 height 8
